Goal: Contribute content: Add original content to the website for others to see

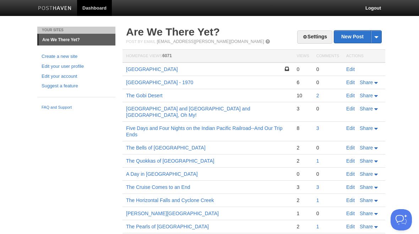
click at [351, 71] on link "Edit" at bounding box center [350, 69] width 9 height 6
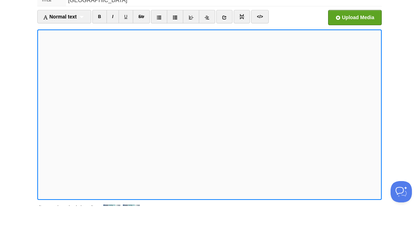
click at [358, 40] on input "file" at bounding box center [141, 58] width 538 height 36
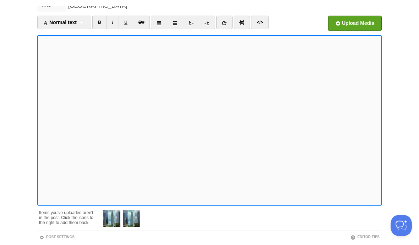
scroll to position [34, 0]
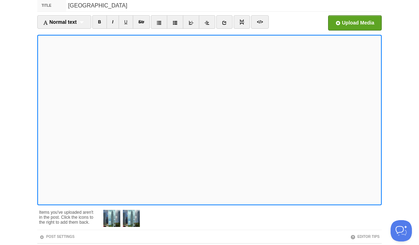
click at [354, 23] on input "file" at bounding box center [141, 25] width 538 height 36
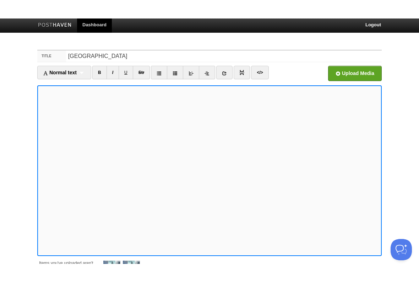
scroll to position [0, 0]
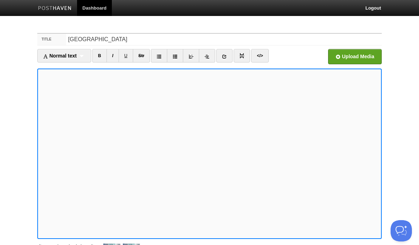
click at [356, 58] on input "file" at bounding box center [141, 58] width 538 height 36
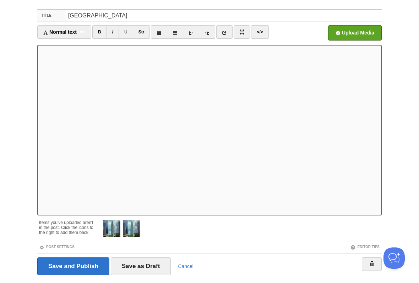
scroll to position [22, 0]
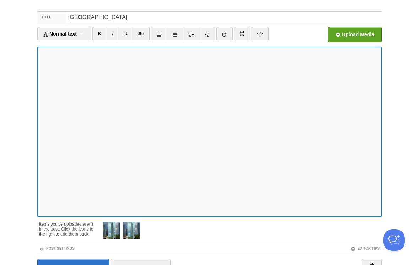
click at [356, 33] on input "file" at bounding box center [141, 36] width 538 height 36
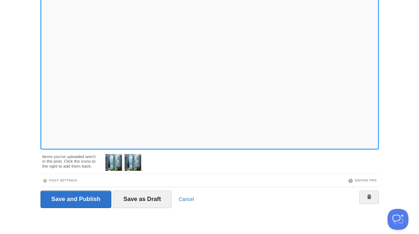
scroll to position [88, 0]
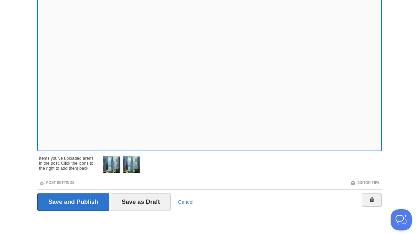
click at [148, 203] on input "Save as Draft" at bounding box center [141, 202] width 60 height 18
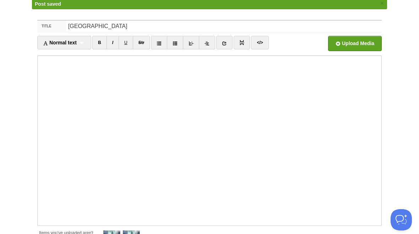
scroll to position [27, 0]
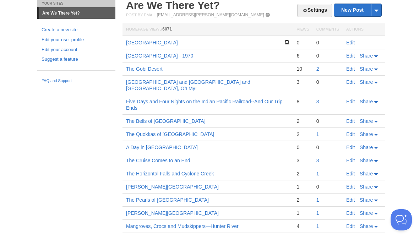
click at [350, 44] on link "Edit" at bounding box center [350, 43] width 9 height 6
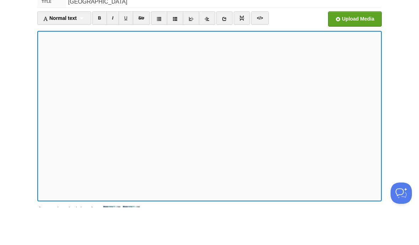
click at [359, 40] on input "file" at bounding box center [141, 58] width 538 height 36
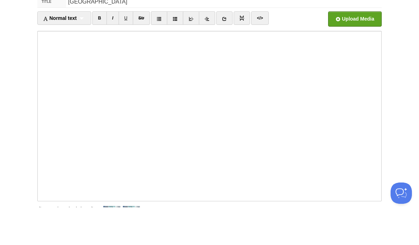
scroll to position [38, 0]
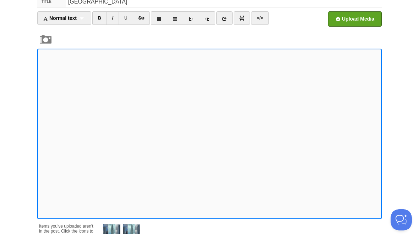
click at [38, 151] on iframe at bounding box center [209, 134] width 344 height 170
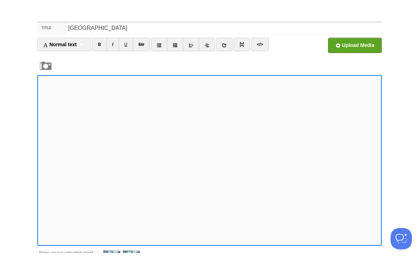
scroll to position [0, 0]
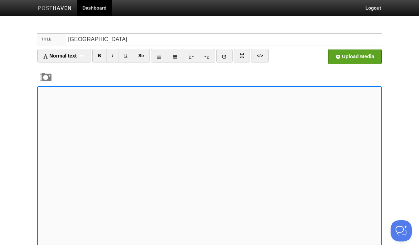
click at [358, 56] on input "file" at bounding box center [141, 58] width 538 height 36
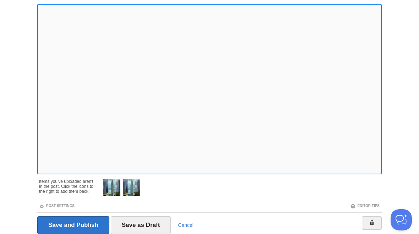
scroll to position [86, 0]
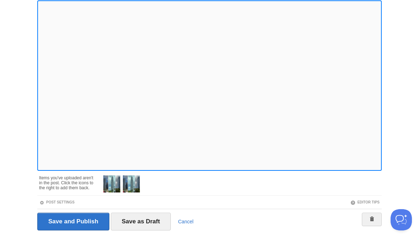
click at [151, 223] on input "Save as Draft" at bounding box center [141, 222] width 60 height 18
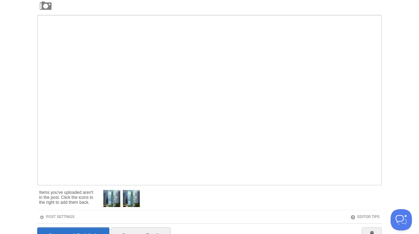
scroll to position [27, 0]
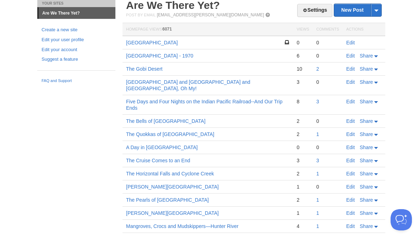
click at [351, 42] on link "Edit" at bounding box center [350, 43] width 9 height 6
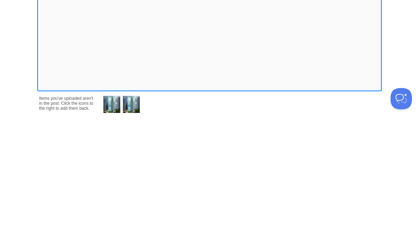
scroll to position [19, 0]
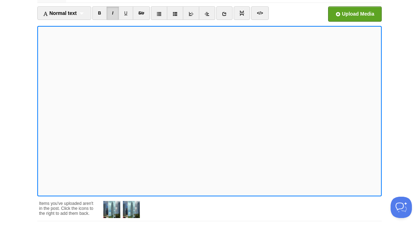
click at [401, 49] on body "Dashboard Logout Post saved × Post saved × Your Sites Are We There Yet? Create …" at bounding box center [209, 143] width 419 height 325
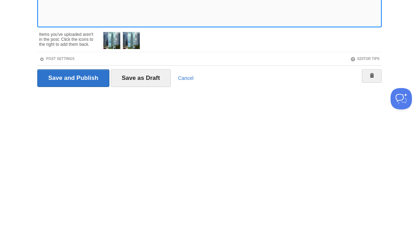
scroll to position [80, 0]
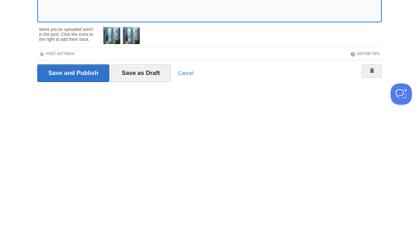
click at [153, 201] on input "Save as Draft" at bounding box center [141, 210] width 60 height 18
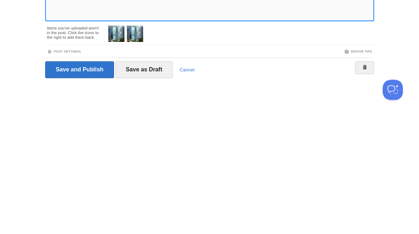
scroll to position [91, 0]
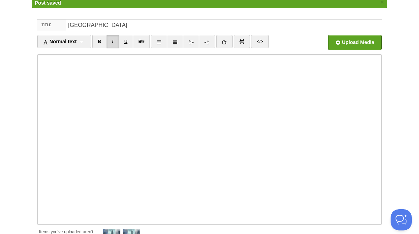
scroll to position [27, 0]
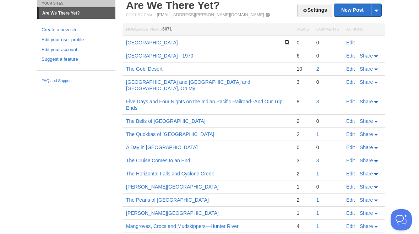
click at [144, 42] on link "[GEOGRAPHIC_DATA]" at bounding box center [152, 43] width 52 height 6
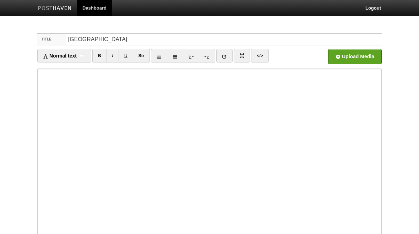
click at [39, 110] on iframe at bounding box center [209, 154] width 344 height 170
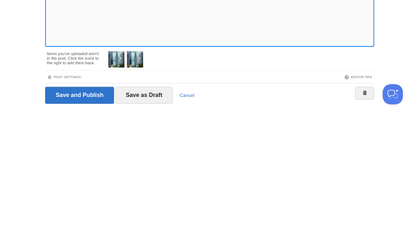
scroll to position [80, 0]
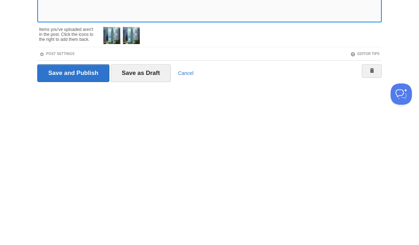
click at [150, 201] on input "Save as Draft" at bounding box center [141, 210] width 60 height 18
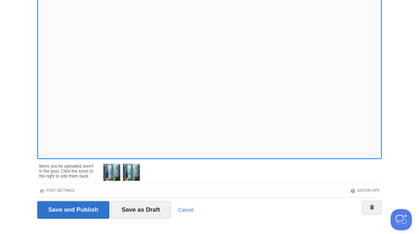
scroll to position [91, 0]
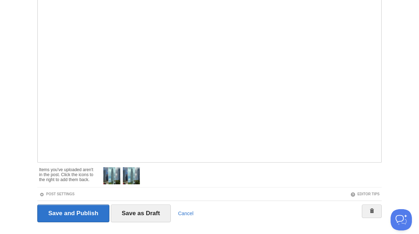
scroll to position [27, 0]
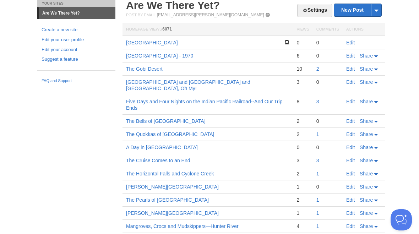
click at [136, 40] on link "[GEOGRAPHIC_DATA]" at bounding box center [152, 43] width 52 height 6
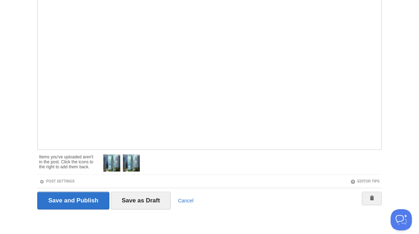
scroll to position [91, 0]
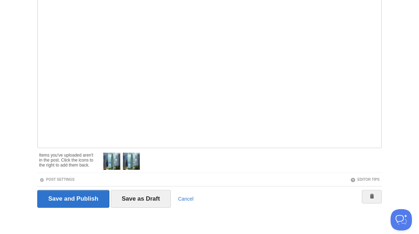
click at [83, 199] on input "Save and Publish" at bounding box center [73, 199] width 72 height 18
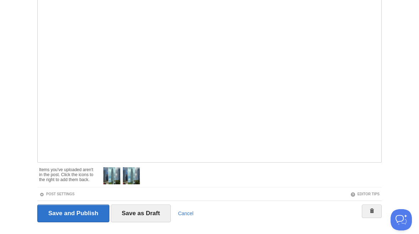
scroll to position [27, 0]
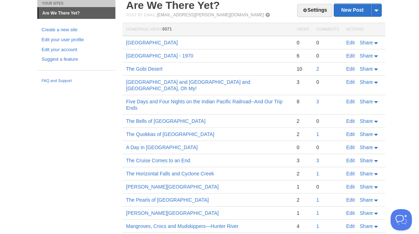
click at [368, 43] on span "Share" at bounding box center [366, 43] width 13 height 6
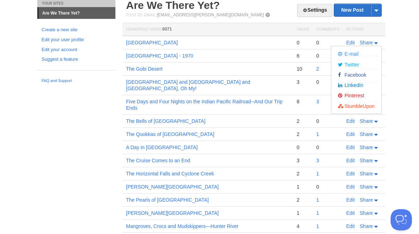
click at [357, 73] on span "Facebook" at bounding box center [354, 75] width 23 height 6
